Goal: Task Accomplishment & Management: Use online tool/utility

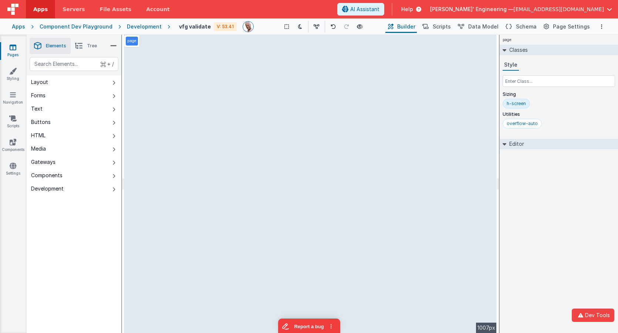
click at [17, 29] on div "Apps" at bounding box center [18, 26] width 13 height 7
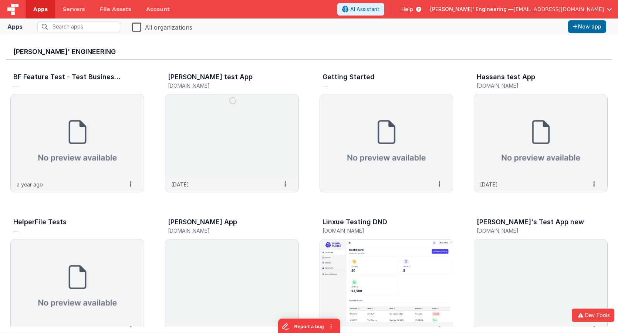
click at [150, 40] on div "[PERSON_NAME]' Engineering BF Feature Test - Test Business File — a year ago Se…" at bounding box center [309, 184] width 618 height 298
click at [74, 20] on fieldset "All organizations" at bounding box center [296, 27] width 540 height 14
click at [64, 28] on input "text" at bounding box center [78, 26] width 83 height 11
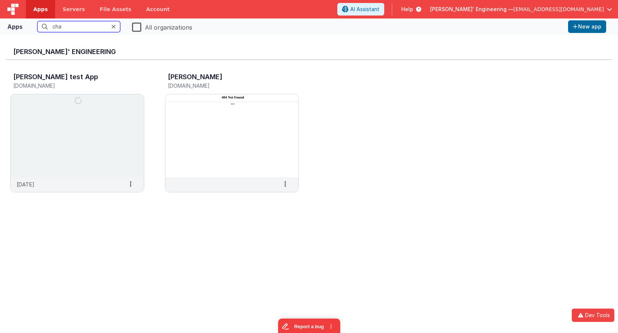
type input "char"
click at [71, 148] on img at bounding box center [77, 135] width 133 height 83
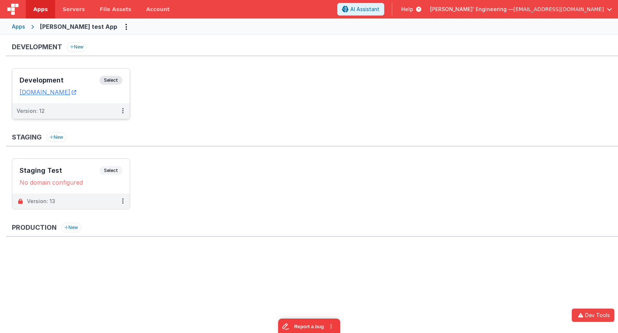
click at [95, 78] on h3 "Development" at bounding box center [60, 80] width 80 height 7
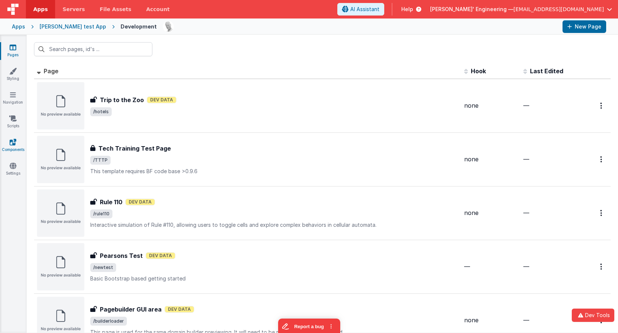
click at [14, 145] on icon at bounding box center [13, 141] width 7 height 7
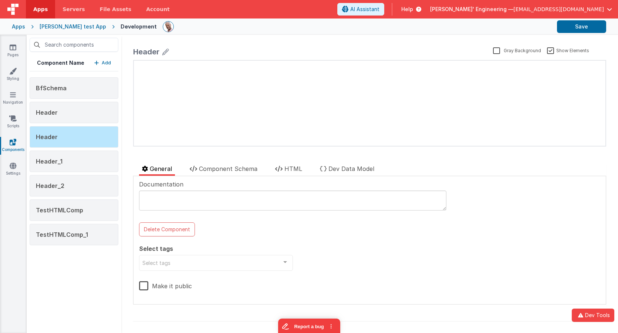
click at [109, 62] on p "Add" at bounding box center [106, 62] width 9 height 7
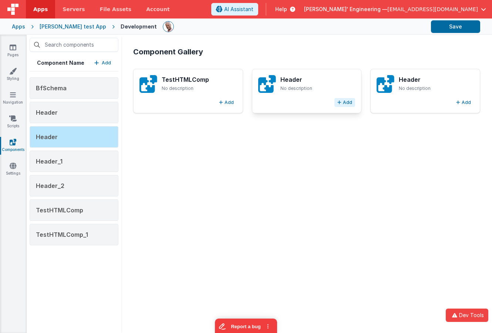
click at [347, 102] on button "Add" at bounding box center [344, 102] width 21 height 9
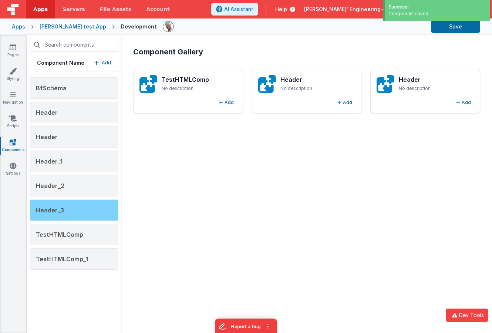
click at [63, 213] on div "Header_3" at bounding box center [74, 209] width 89 height 21
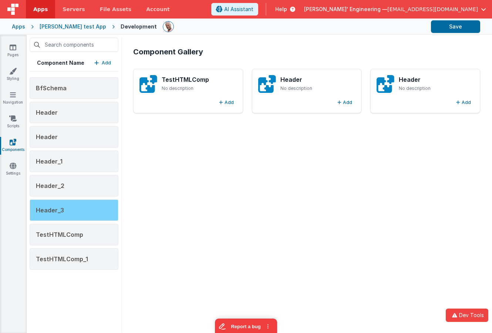
click at [94, 212] on div "Header_3" at bounding box center [74, 209] width 89 height 21
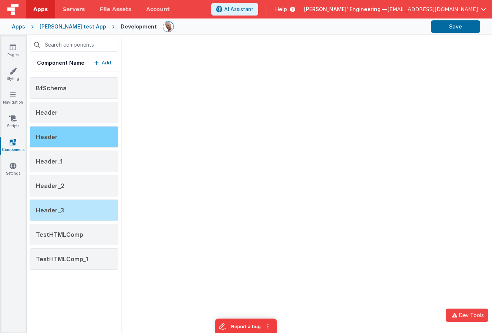
click at [68, 131] on div "Header" at bounding box center [74, 136] width 89 height 21
click at [100, 135] on div "Header" at bounding box center [74, 136] width 89 height 21
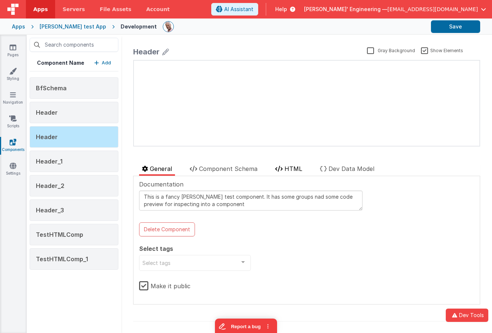
drag, startPoint x: 301, startPoint y: 168, endPoint x: 299, endPoint y: 172, distance: 5.0
click at [301, 168] on span "HTML" at bounding box center [293, 168] width 18 height 7
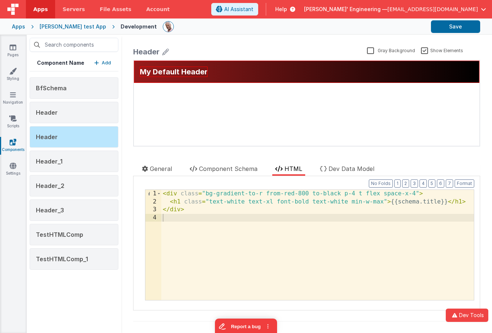
click at [283, 222] on div "< div class = "bg-gradient-to-r from-red-800 to-black p-4 t flex space-x-4" > <…" at bounding box center [317, 253] width 312 height 126
click at [217, 90] on div "My Default Header update page model (See schema to hide after dev) { "component…" at bounding box center [306, 103] width 345 height 85
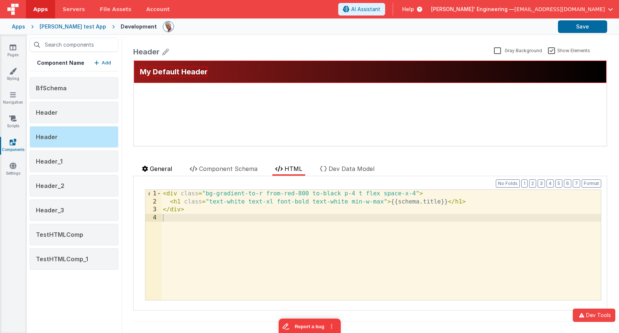
drag, startPoint x: 165, startPoint y: 168, endPoint x: 167, endPoint y: 172, distance: 4.6
click at [165, 168] on span "General" at bounding box center [161, 168] width 22 height 7
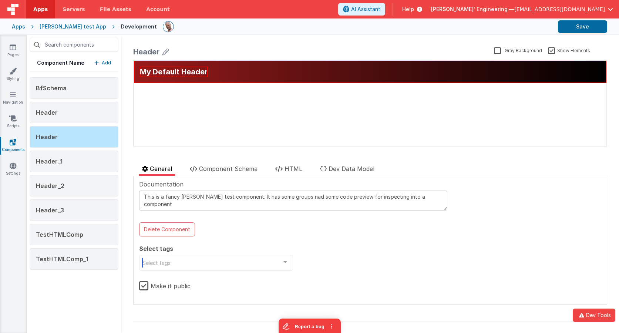
click at [170, 222] on div "Select tags" at bounding box center [216, 263] width 154 height 16
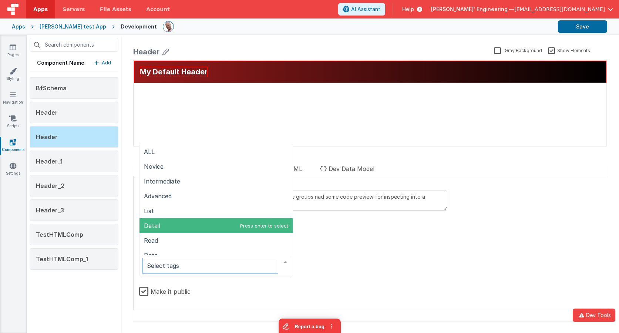
click at [168, 222] on span "Detail" at bounding box center [215, 225] width 153 height 15
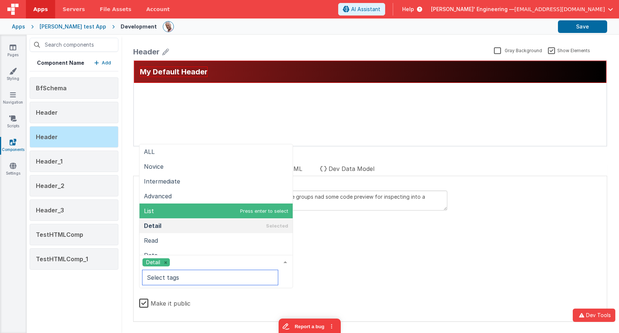
click at [167, 207] on span "List" at bounding box center [215, 210] width 153 height 15
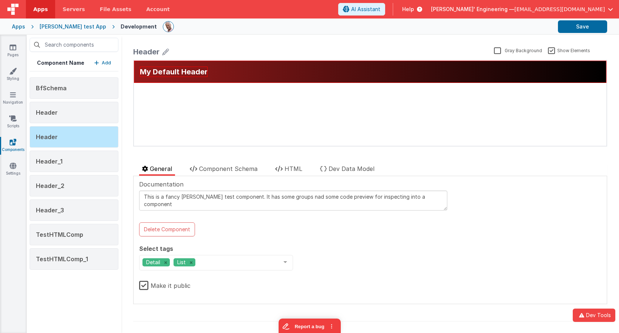
drag, startPoint x: 378, startPoint y: 262, endPoint x: 370, endPoint y: 263, distance: 8.2
click at [378, 222] on div "Documentation This is a fancy [PERSON_NAME] test component. It has some groups …" at bounding box center [370, 240] width 462 height 120
drag, startPoint x: 164, startPoint y: 261, endPoint x: 173, endPoint y: 261, distance: 9.3
click at [165, 222] on div "List" at bounding box center [216, 263] width 154 height 16
click at [255, 222] on div "Select tags Select tags ALL Novice Intermediate Advanced List Detail Read Data …" at bounding box center [216, 257] width 154 height 27
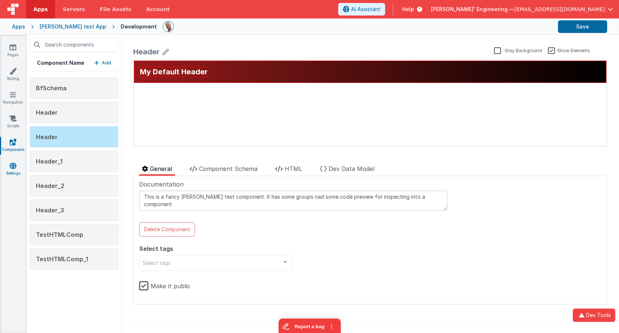
click at [13, 170] on link "Settings" at bounding box center [13, 169] width 27 height 15
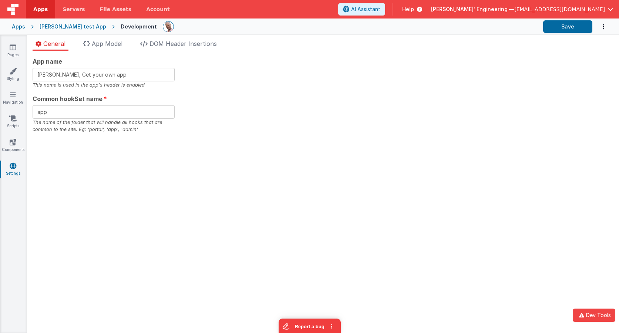
click at [276, 168] on div "App name [PERSON_NAME], Get your own app. This name is used in the app's header…" at bounding box center [323, 192] width 592 height 282
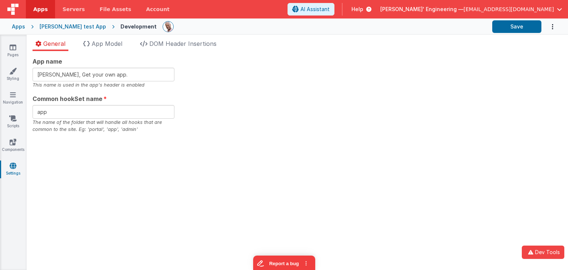
drag, startPoint x: 206, startPoint y: 142, endPoint x: 243, endPoint y: 18, distance: 128.7
click at [209, 137] on div "App name [PERSON_NAME], Get your own app. This name is used in the app's header…" at bounding box center [298, 160] width 542 height 219
click at [247, 82] on div "App name [PERSON_NAME], Get your own app. This name is used in the app's header…" at bounding box center [298, 95] width 530 height 76
drag, startPoint x: 216, startPoint y: 62, endPoint x: 209, endPoint y: 58, distance: 8.4
click at [216, 62] on div "App name [PERSON_NAME], Get your own app. This name is used in the app's header…" at bounding box center [298, 95] width 530 height 76
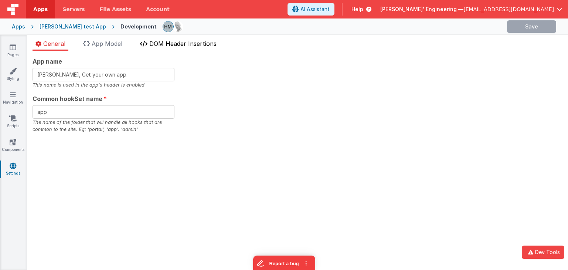
click at [171, 43] on span "DOM Header Insertions" at bounding box center [182, 43] width 67 height 7
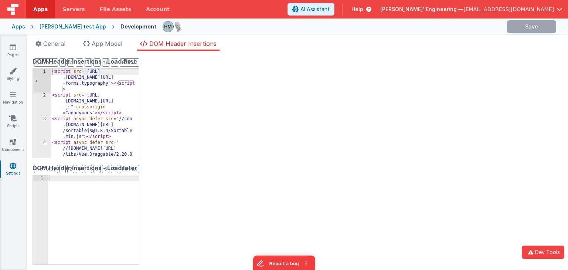
click at [66, 28] on div "[PERSON_NAME] test App" at bounding box center [73, 26] width 67 height 7
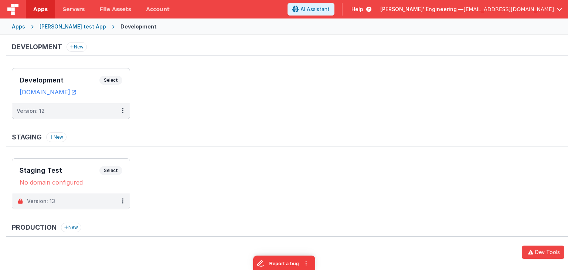
click at [26, 27] on div "Apps [PERSON_NAME] test App Development" at bounding box center [284, 26] width 568 height 16
click at [21, 28] on div "Apps" at bounding box center [18, 26] width 13 height 7
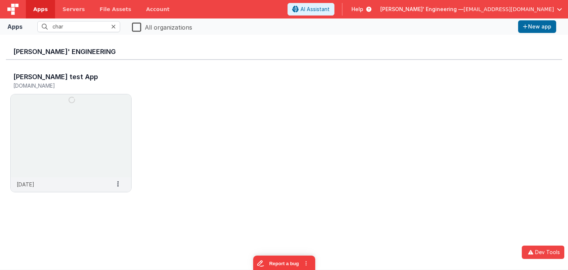
click at [114, 27] on icon at bounding box center [113, 27] width 4 height 6
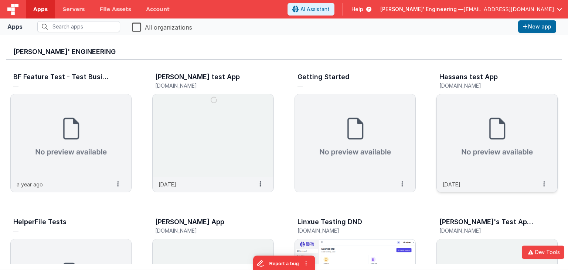
click at [494, 135] on img at bounding box center [497, 135] width 121 height 83
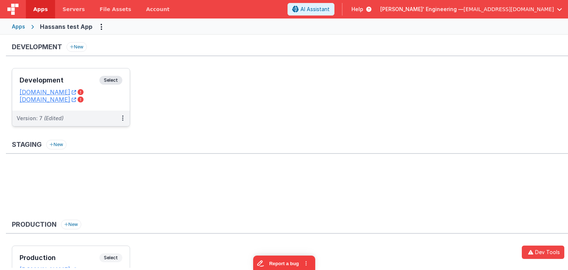
click at [111, 80] on span "Select" at bounding box center [110, 80] width 23 height 9
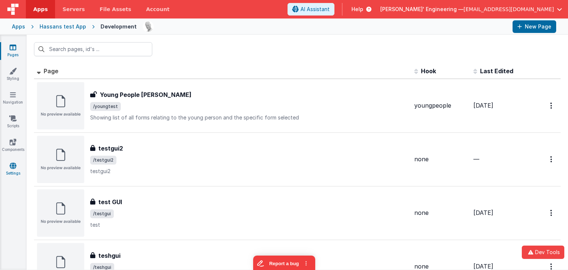
click at [10, 167] on icon at bounding box center [13, 165] width 7 height 7
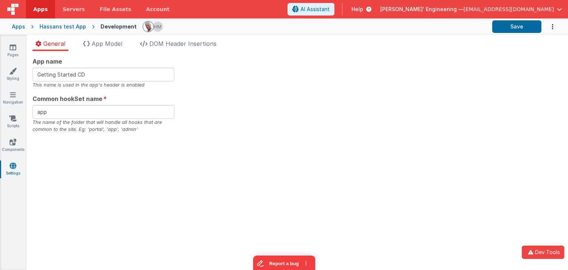
click at [265, 214] on div "App name Getting Started CD This name is used in the app's header is enabled Co…" at bounding box center [298, 160] width 542 height 219
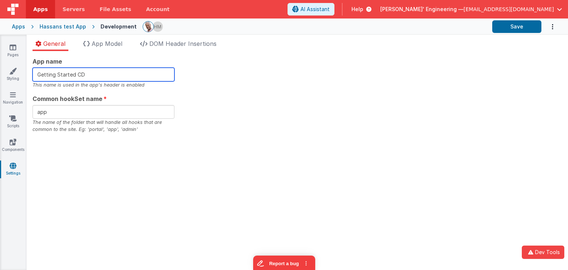
click at [95, 75] on input "Getting Started CD" at bounding box center [104, 75] width 142 height 14
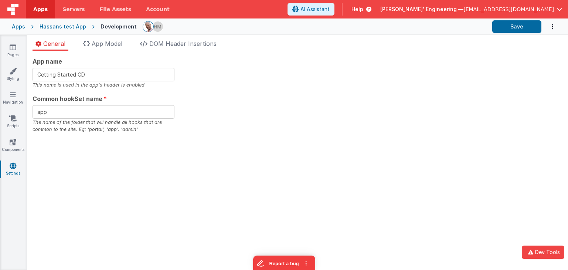
click at [209, 80] on div "App name Getting Started CD This name is used in the app's header is enabled Co…" at bounding box center [298, 95] width 530 height 76
drag, startPoint x: 253, startPoint y: 128, endPoint x: 213, endPoint y: 105, distance: 46.4
click at [249, 124] on div "App name Getting Started CD This name is used in the app's header is enabled Co…" at bounding box center [298, 95] width 530 height 76
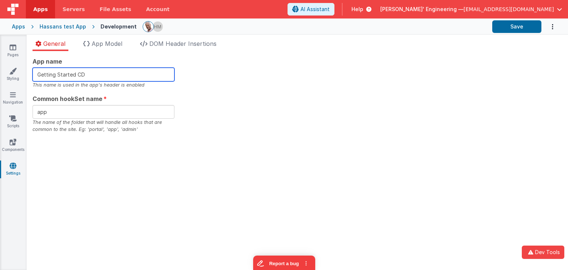
drag, startPoint x: 100, startPoint y: 74, endPoint x: 108, endPoint y: 77, distance: 8.5
click at [100, 74] on input "Getting Started CD" at bounding box center [104, 75] width 142 height 14
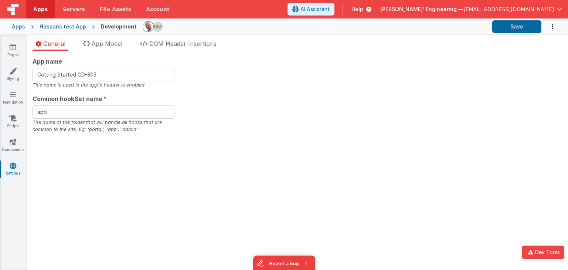
click at [378, 77] on div "App name Getting Started CD-305 This name is used in the app's header is enable…" at bounding box center [298, 95] width 530 height 76
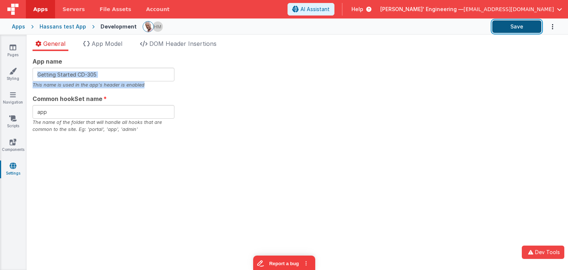
drag, startPoint x: 520, startPoint y: 30, endPoint x: 501, endPoint y: 28, distance: 19.3
click at [520, 30] on button "Save" at bounding box center [517, 26] width 49 height 13
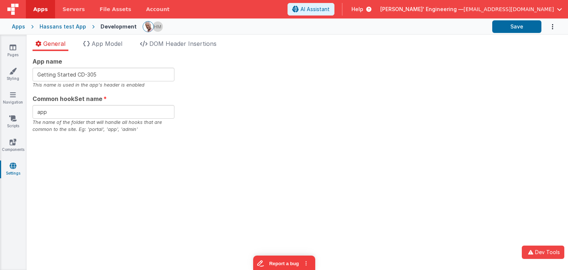
click at [235, 105] on div "App name Getting Started CD-305 This name is used in the app's header is enable…" at bounding box center [298, 95] width 530 height 76
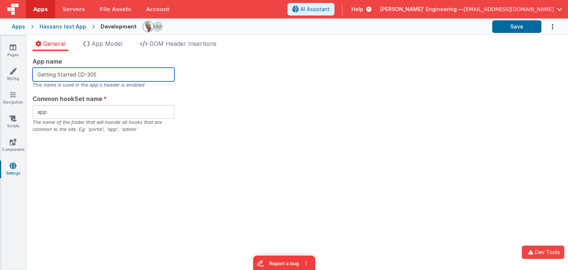
click at [114, 71] on input "Getting Started CD-305" at bounding box center [104, 75] width 142 height 14
type input "Getting Started CD-306"
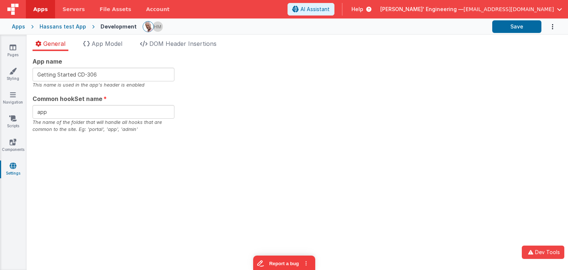
drag, startPoint x: 282, startPoint y: 126, endPoint x: 398, endPoint y: 99, distance: 119.7
click at [285, 122] on div "App name Getting Started CD-306 This name is used in the app's header is enable…" at bounding box center [298, 95] width 530 height 76
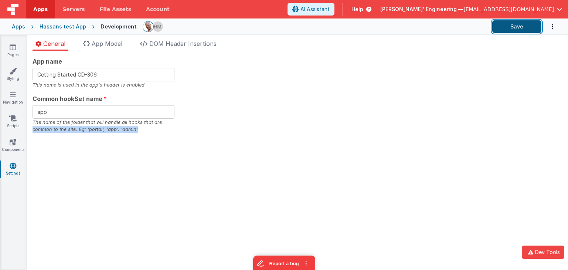
click at [519, 26] on button "Save" at bounding box center [517, 26] width 49 height 13
click at [16, 146] on link "Components" at bounding box center [13, 145] width 27 height 15
